Goal: Register for event/course

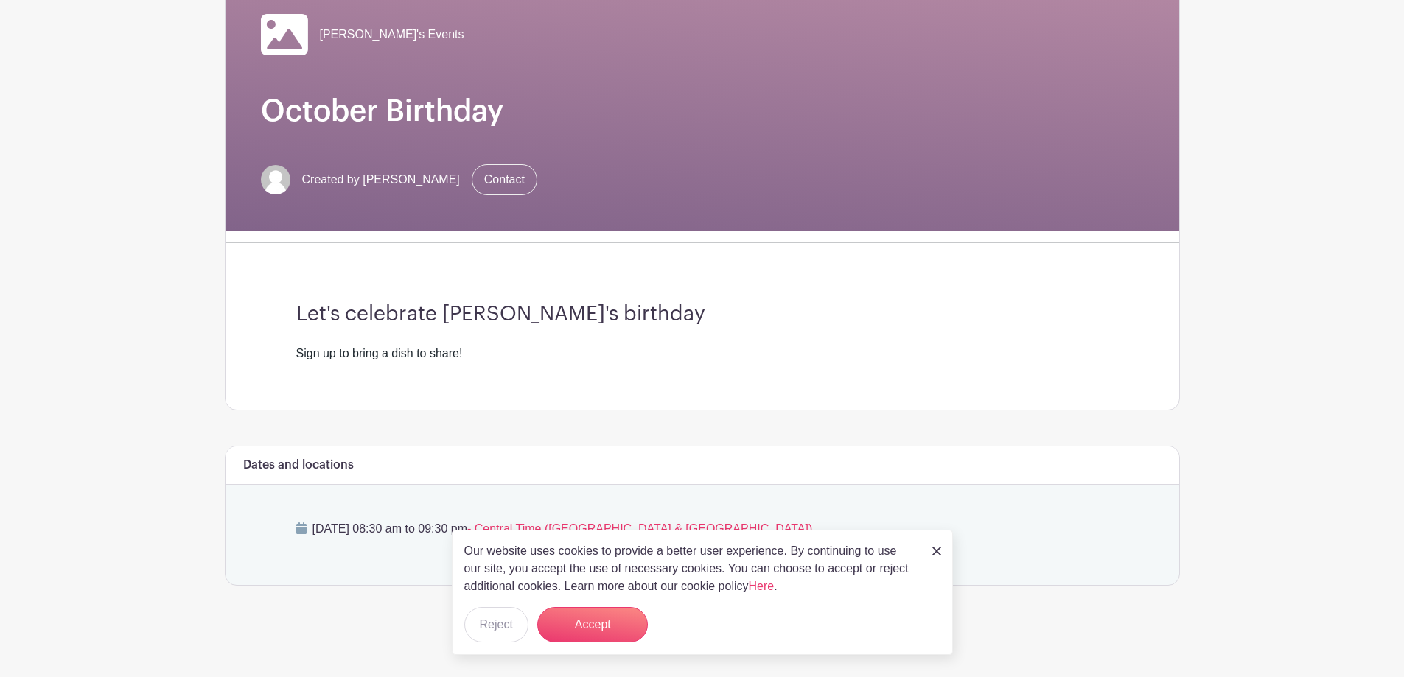
scroll to position [144, 0]
click at [504, 623] on button "Reject" at bounding box center [496, 624] width 64 height 35
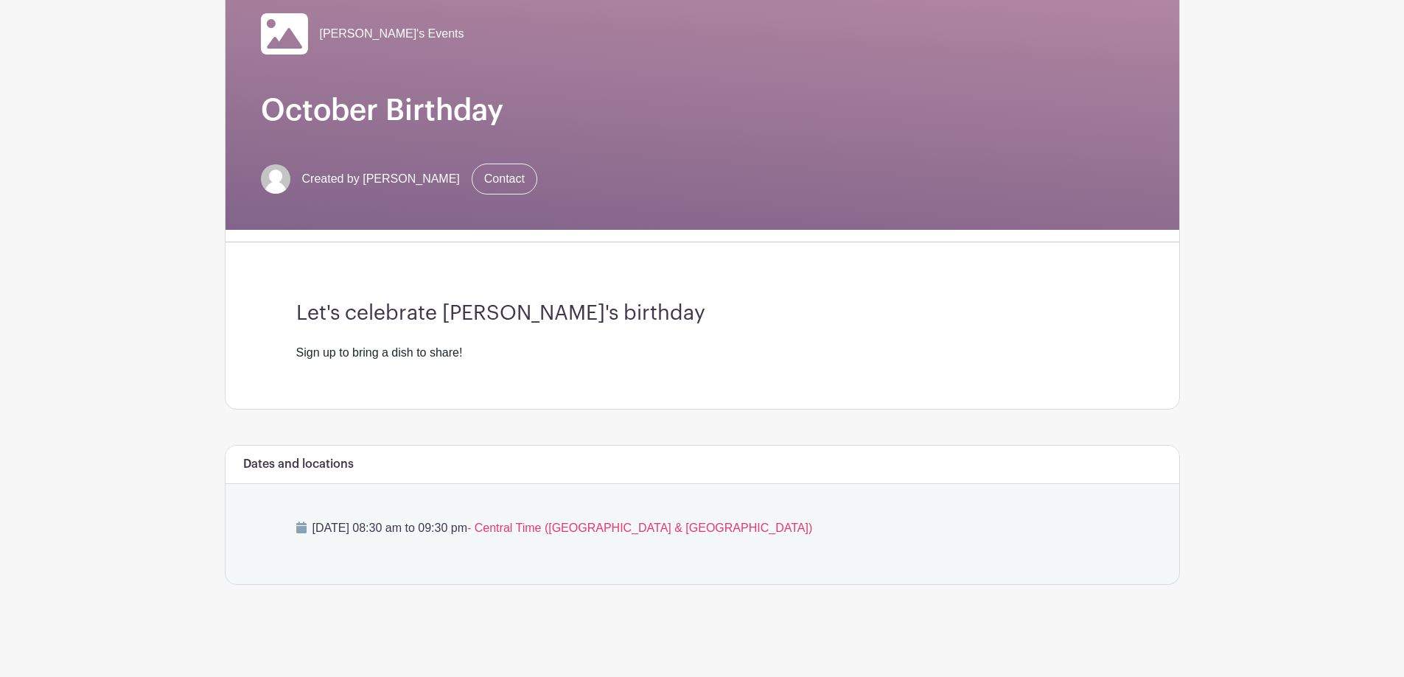
scroll to position [0, 0]
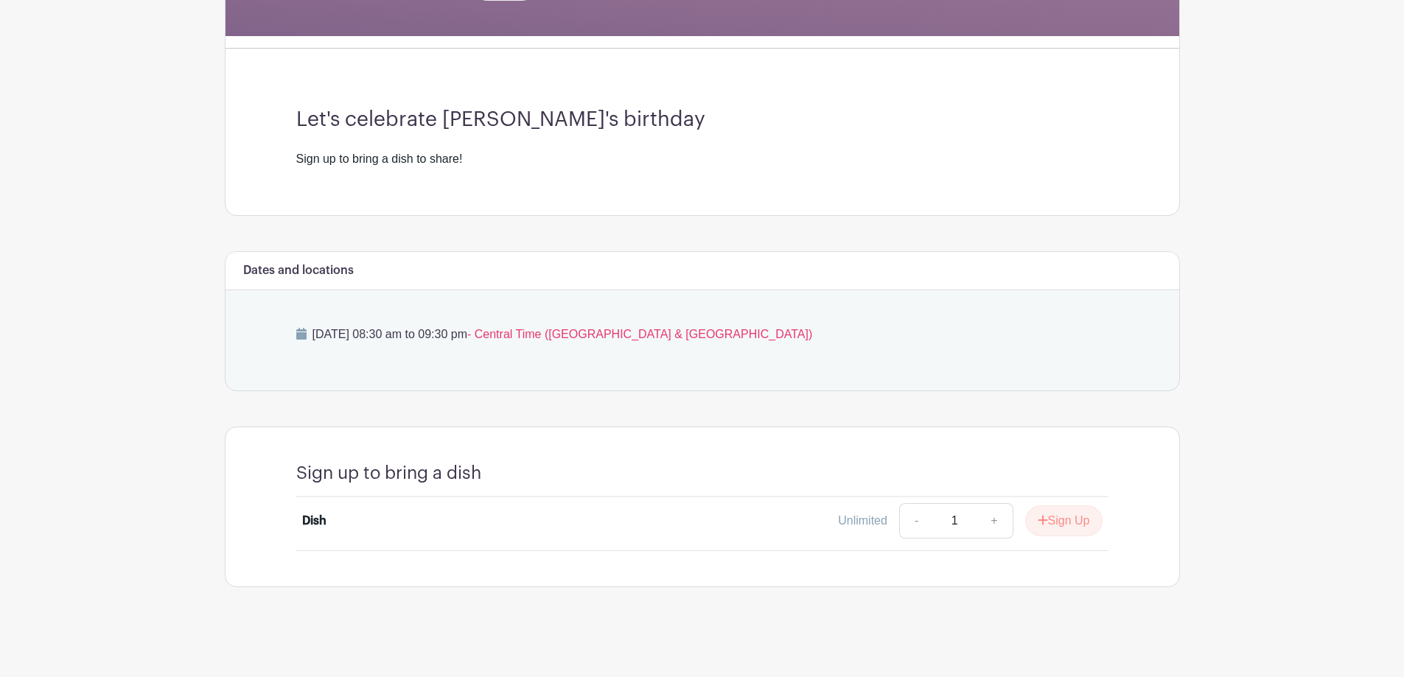
scroll to position [340, 0]
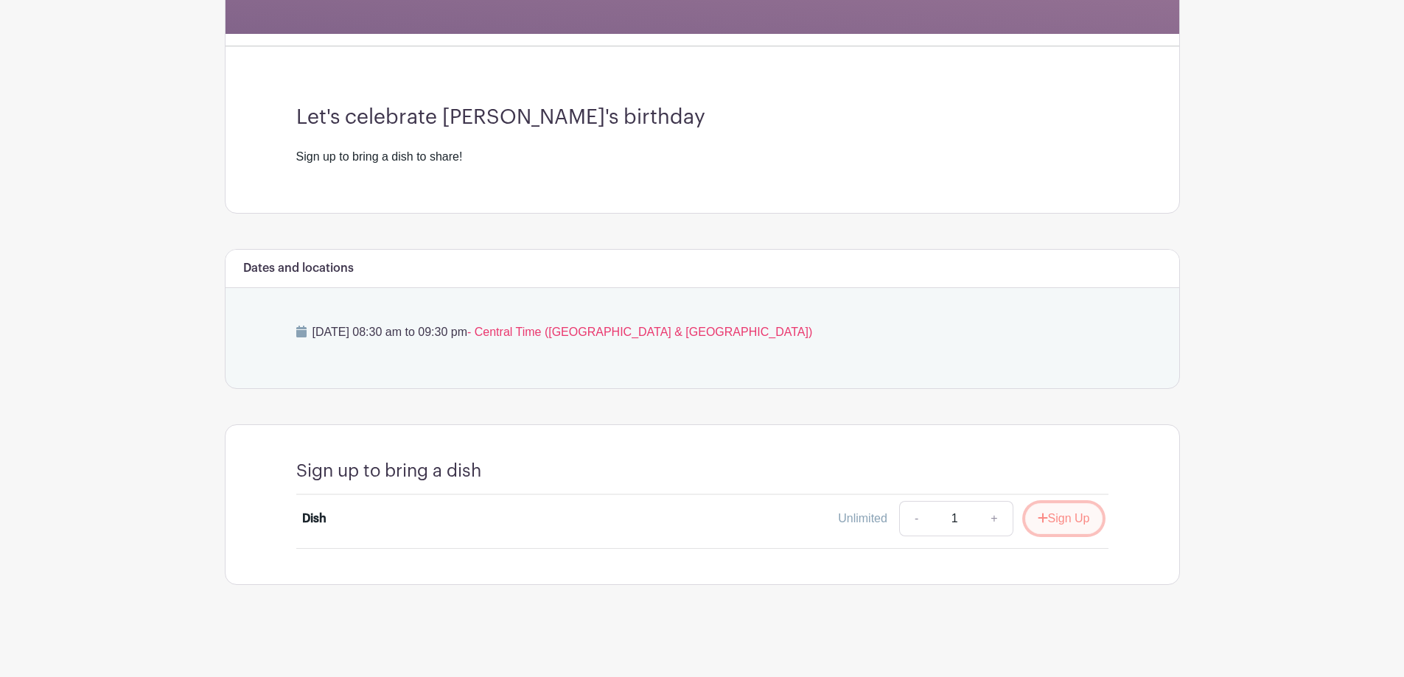
click at [1066, 520] on button "Sign Up" at bounding box center [1063, 518] width 77 height 31
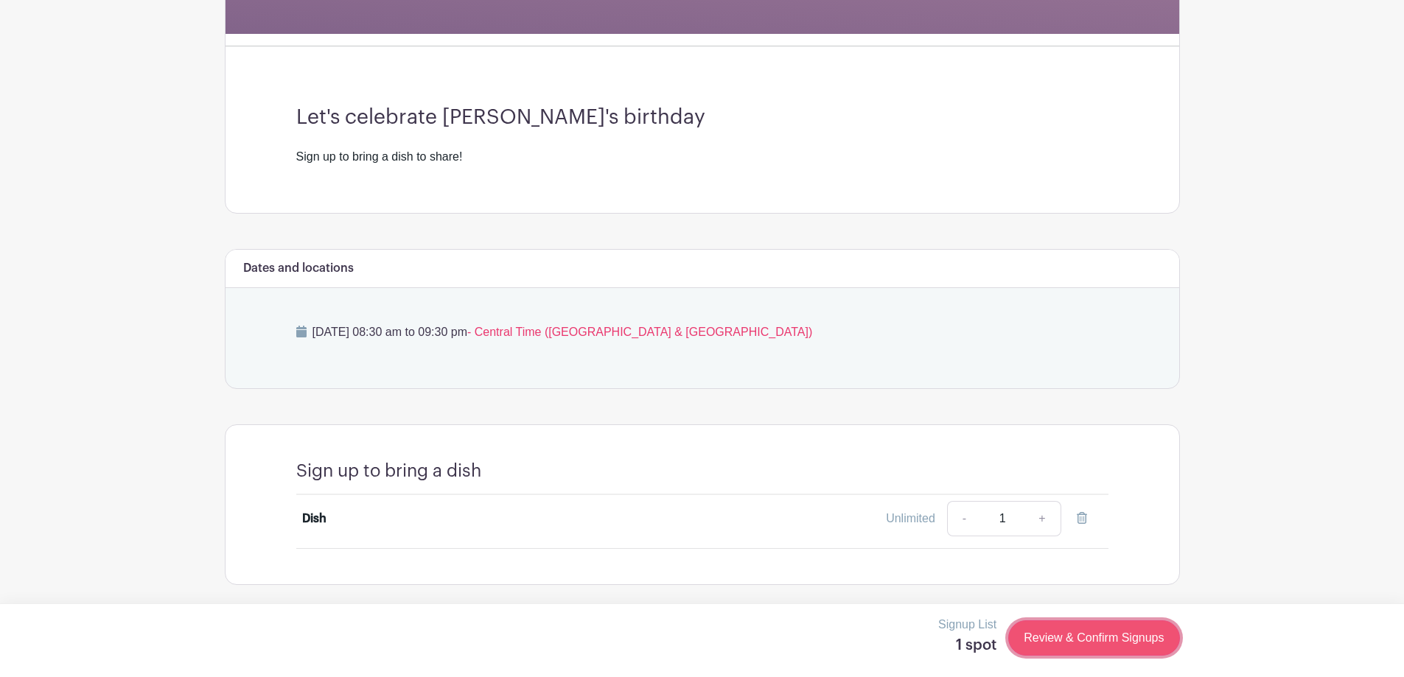
click at [1082, 641] on link "Review & Confirm Signups" at bounding box center [1093, 638] width 171 height 35
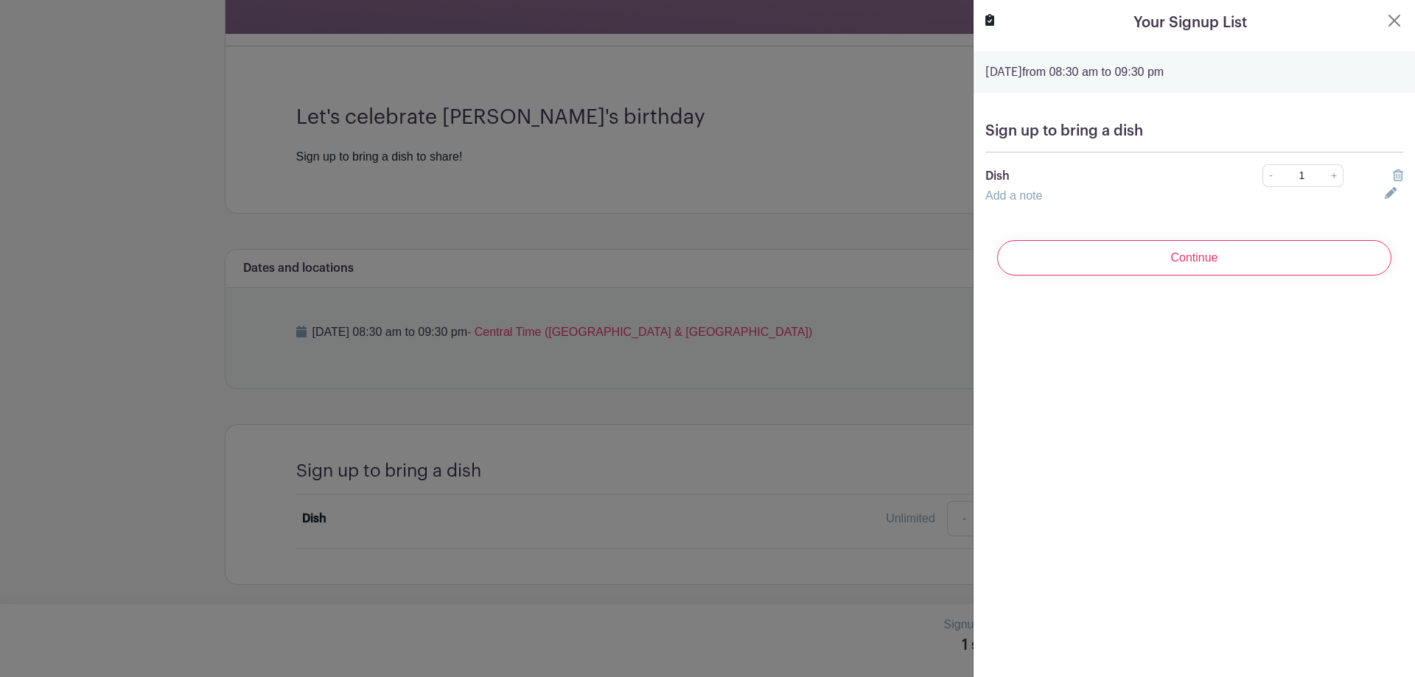
click at [1027, 195] on link "Add a note" at bounding box center [1013, 195] width 57 height 13
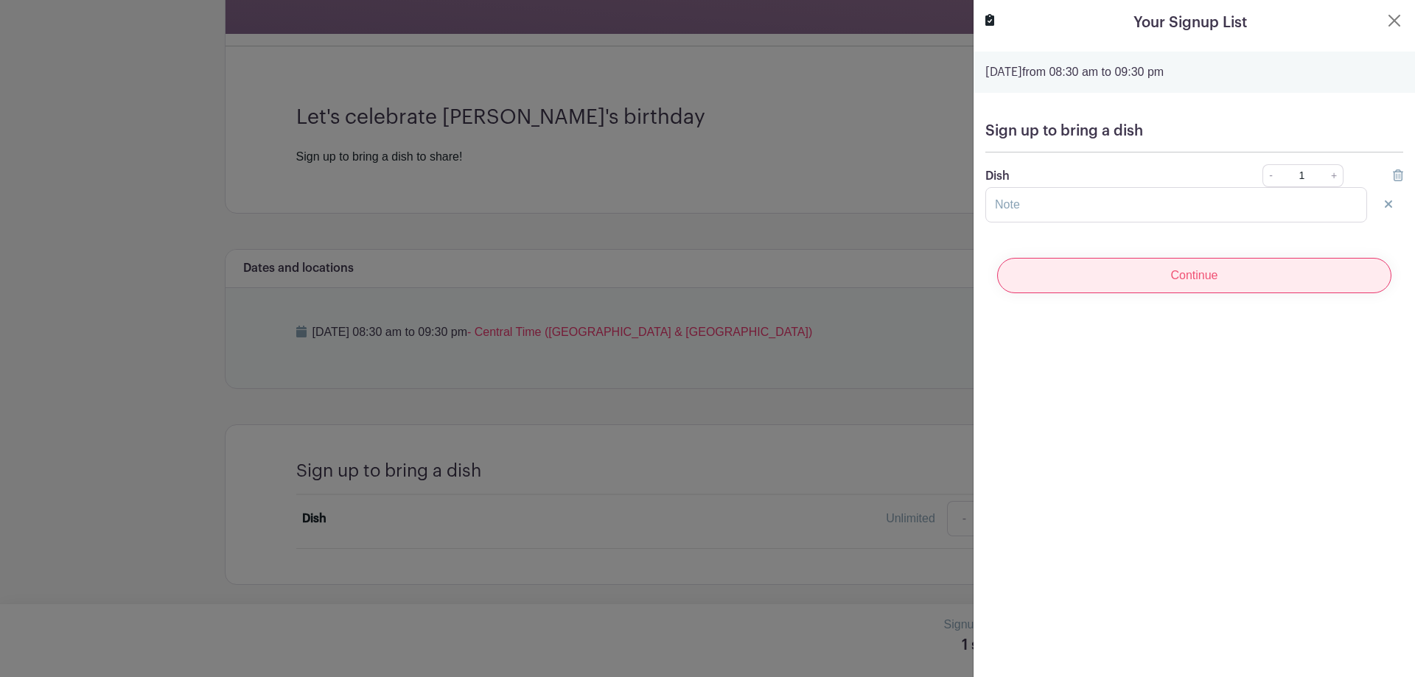
click at [1141, 285] on input "Continue" at bounding box center [1194, 275] width 394 height 35
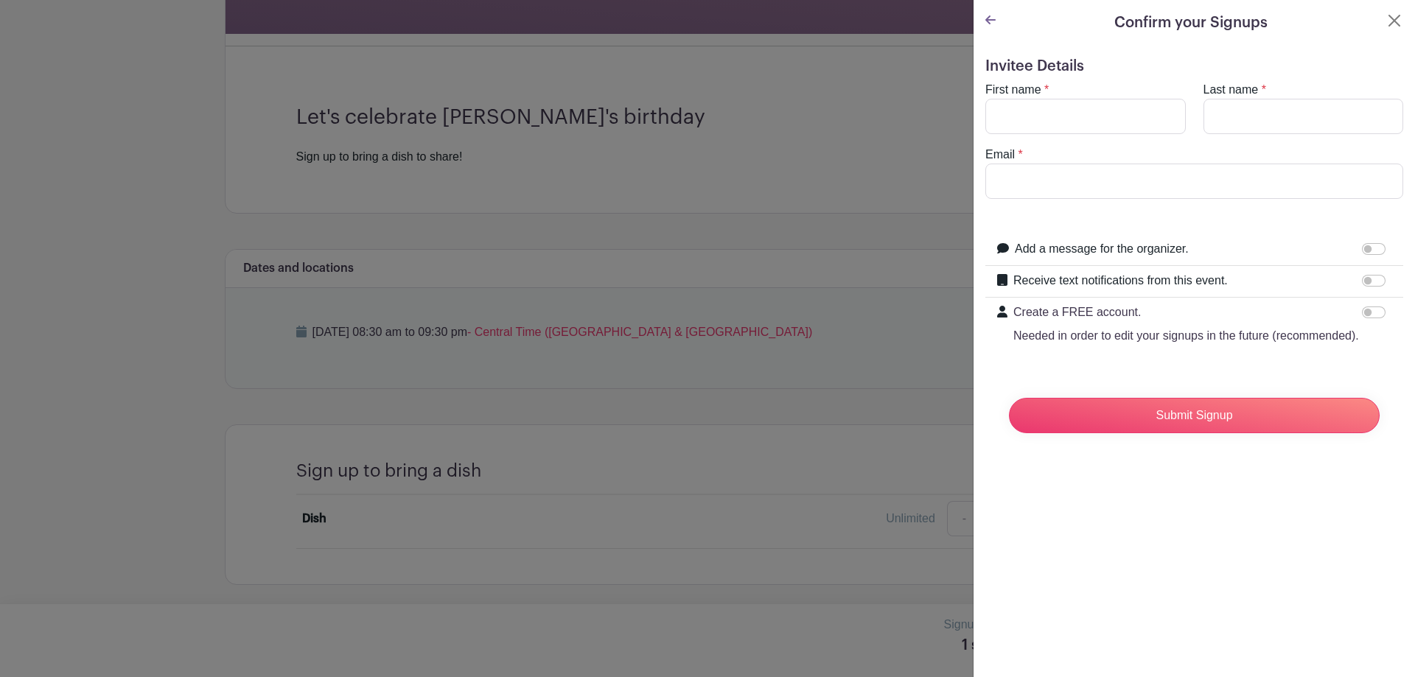
click at [1392, 20] on turbo-frame "Confirm your Signups Invitee Details First name * Last name * Email * Add a mes…" at bounding box center [1194, 234] width 441 height 469
click at [1386, 20] on button "Close" at bounding box center [1395, 21] width 18 height 18
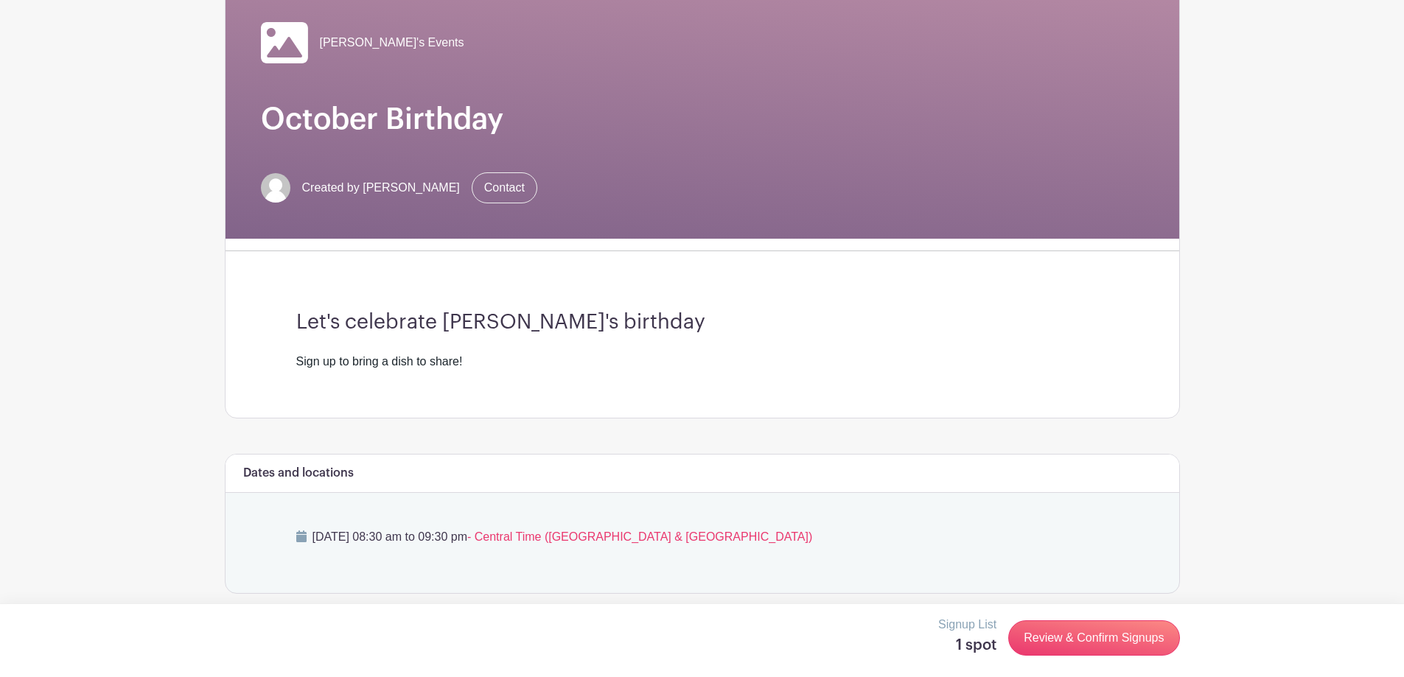
scroll to position [0, 0]
